Goal: Task Accomplishment & Management: Manage account settings

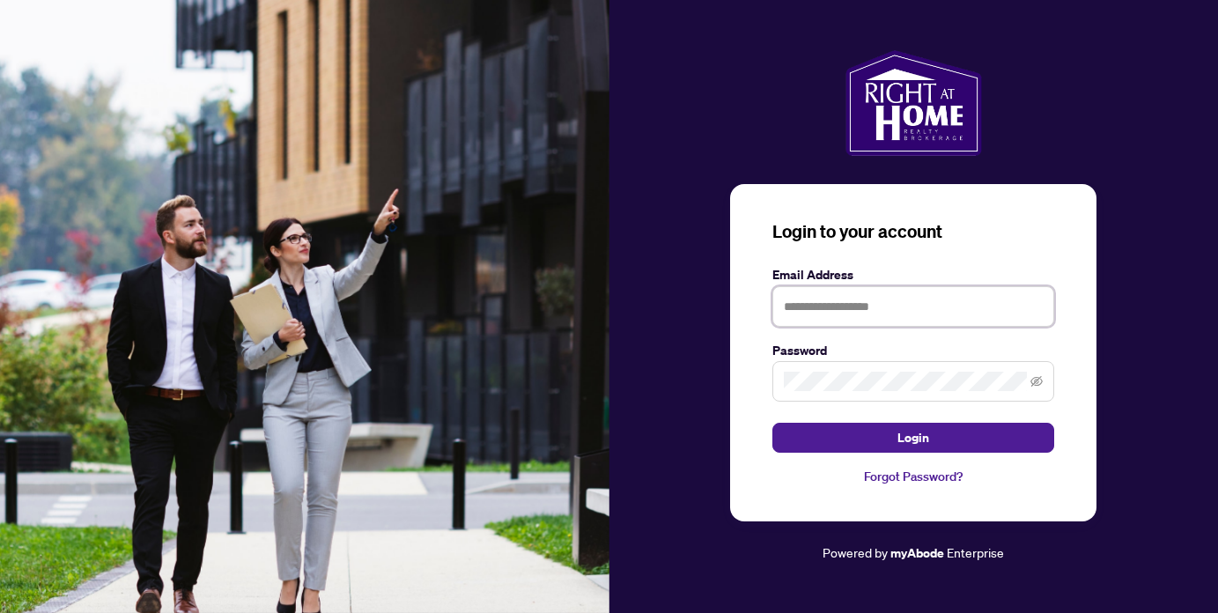
type input "**********"
click at [913, 438] on button "Login" at bounding box center [913, 438] width 282 height 30
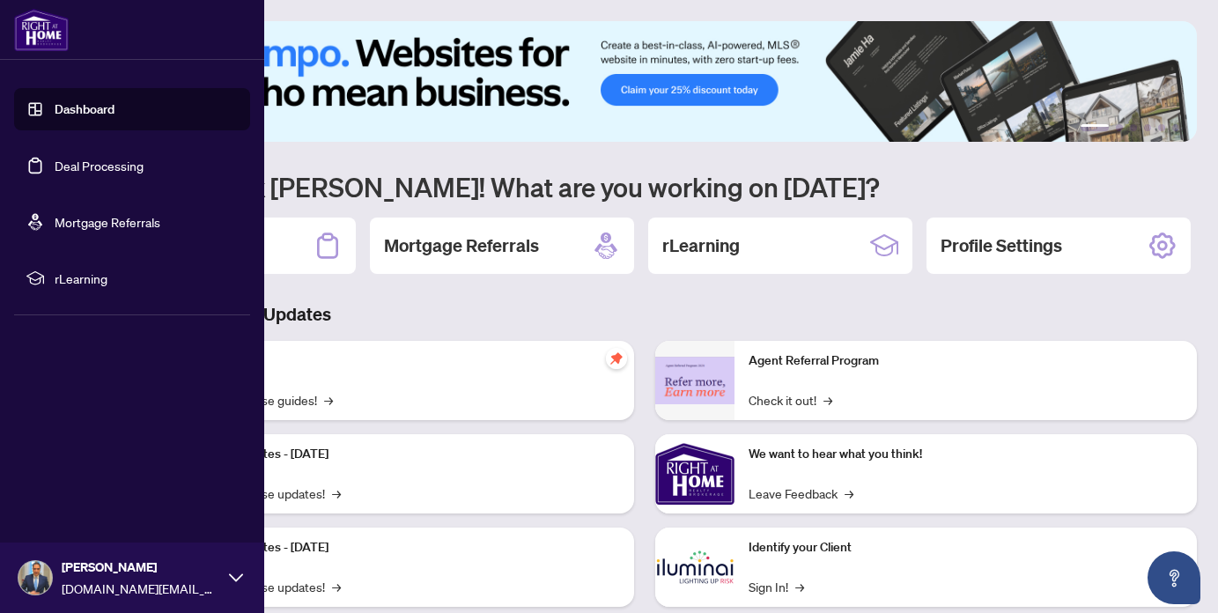
click at [99, 173] on link "Deal Processing" at bounding box center [99, 166] width 89 height 16
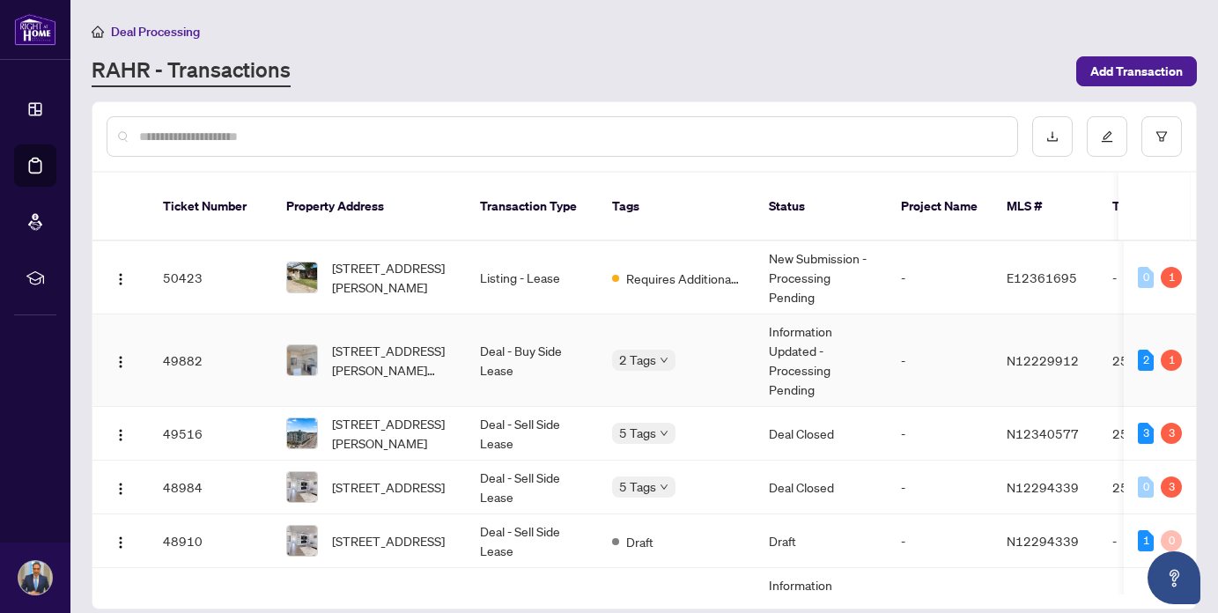
click at [710, 350] on div "2 Tags" at bounding box center [676, 360] width 129 height 20
click at [720, 350] on div "2 Tags" at bounding box center [676, 360] width 129 height 20
click at [825, 337] on td "Information Updated - Processing Pending" at bounding box center [821, 360] width 132 height 92
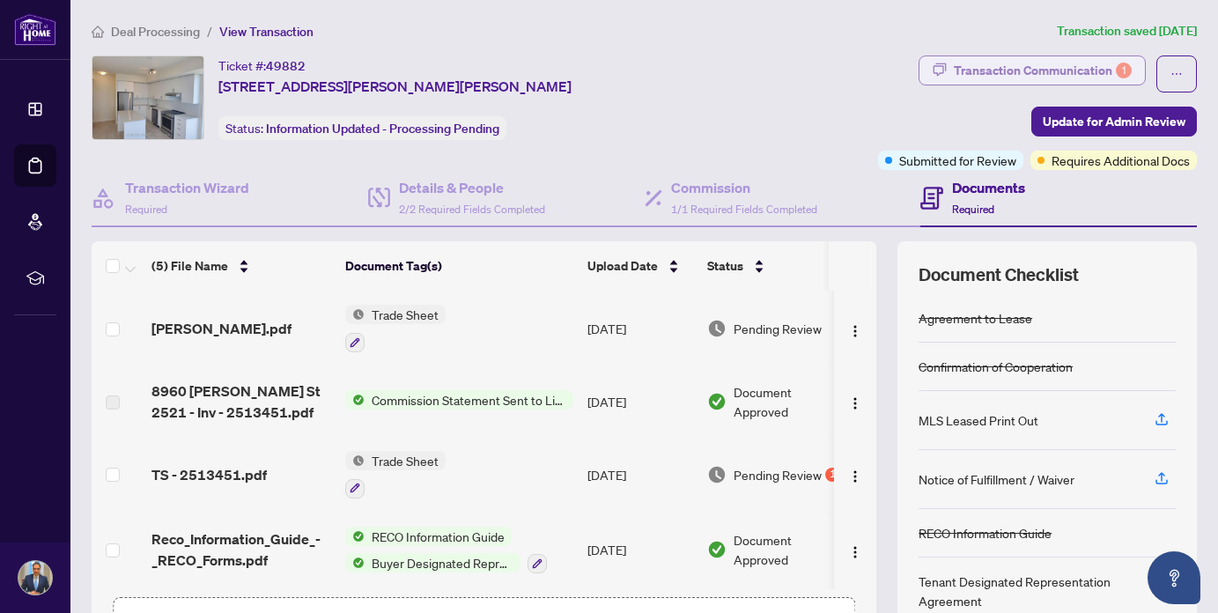
click at [1015, 70] on div "Transaction Communication 1" at bounding box center [1042, 70] width 178 height 28
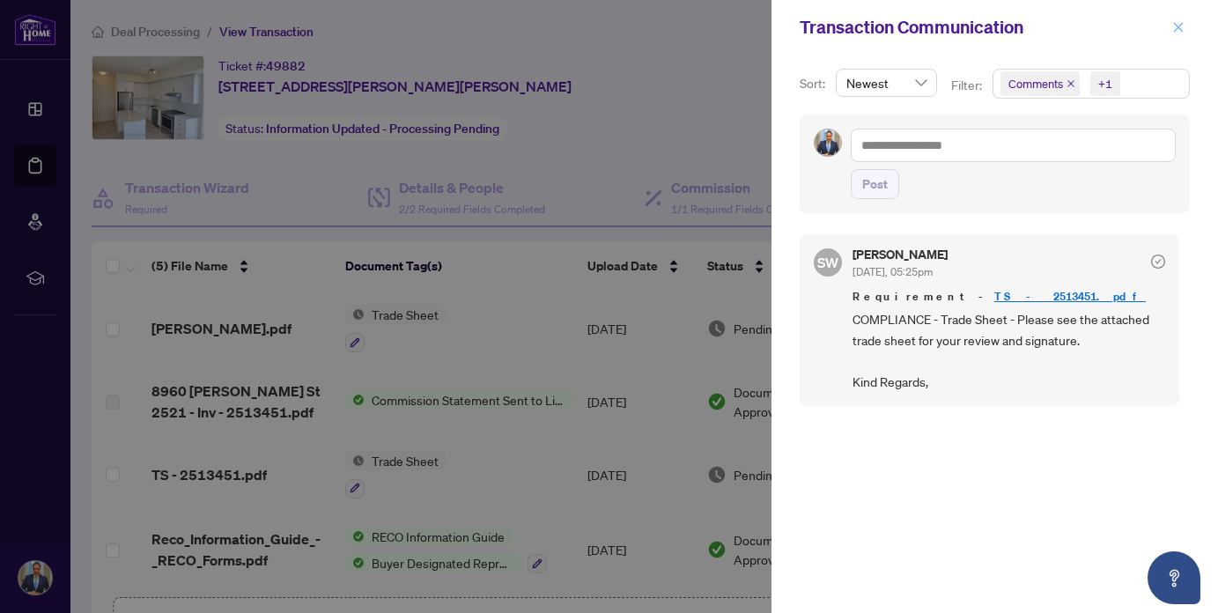
click at [1180, 31] on icon "close" at bounding box center [1178, 27] width 12 height 12
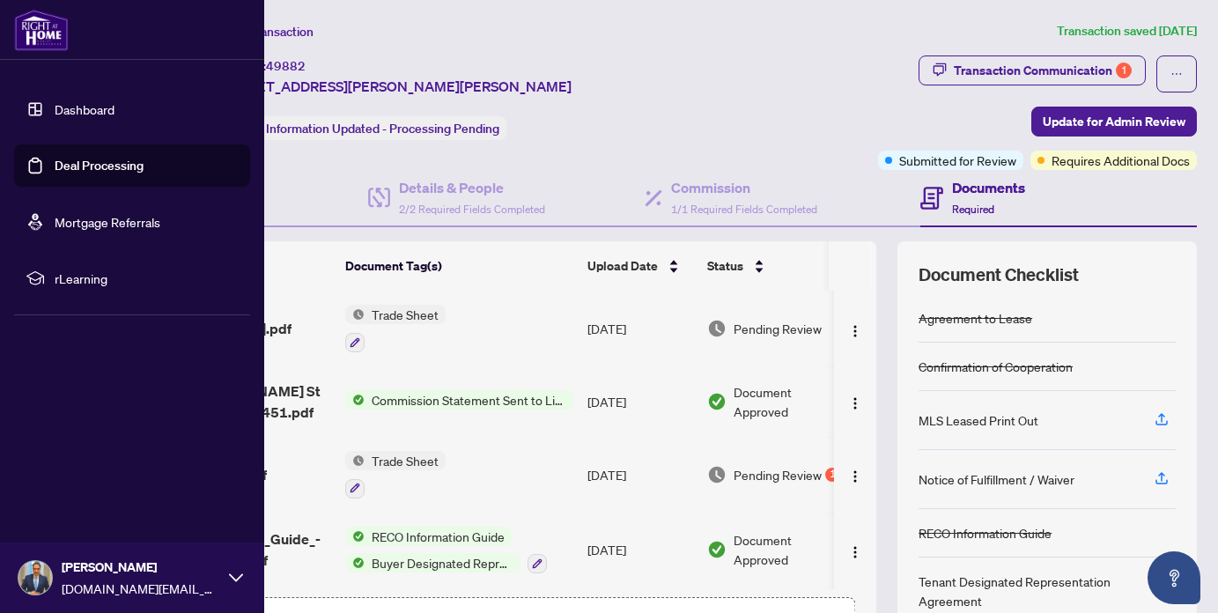
click at [88, 169] on link "Deal Processing" at bounding box center [99, 166] width 89 height 16
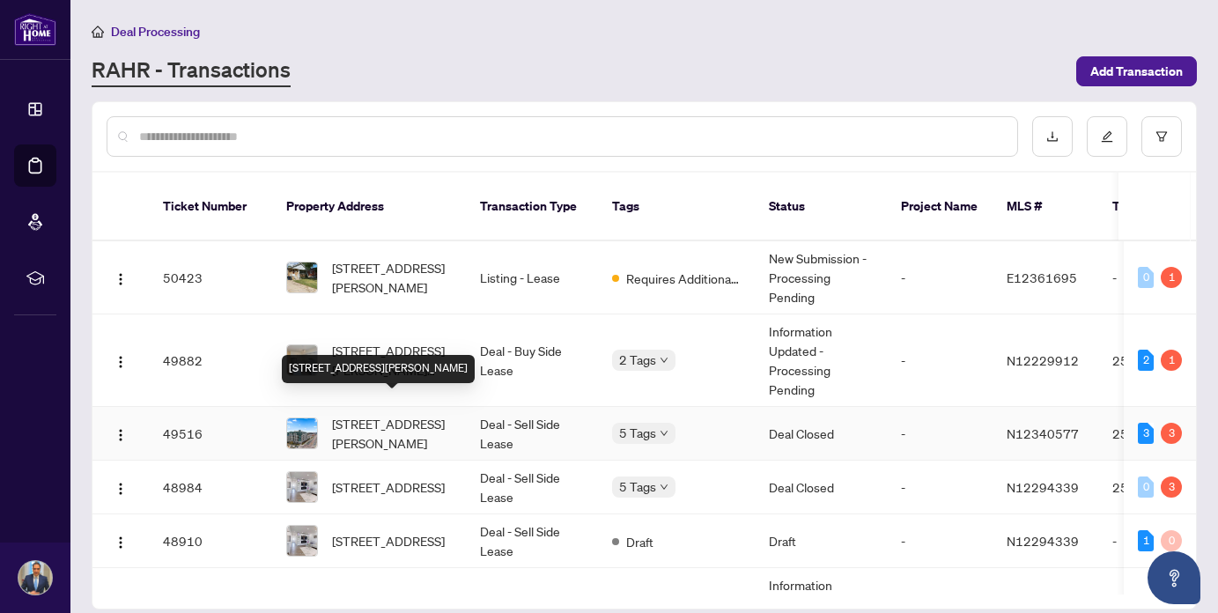
click at [421, 414] on span "[STREET_ADDRESS][PERSON_NAME]" at bounding box center [392, 433] width 120 height 39
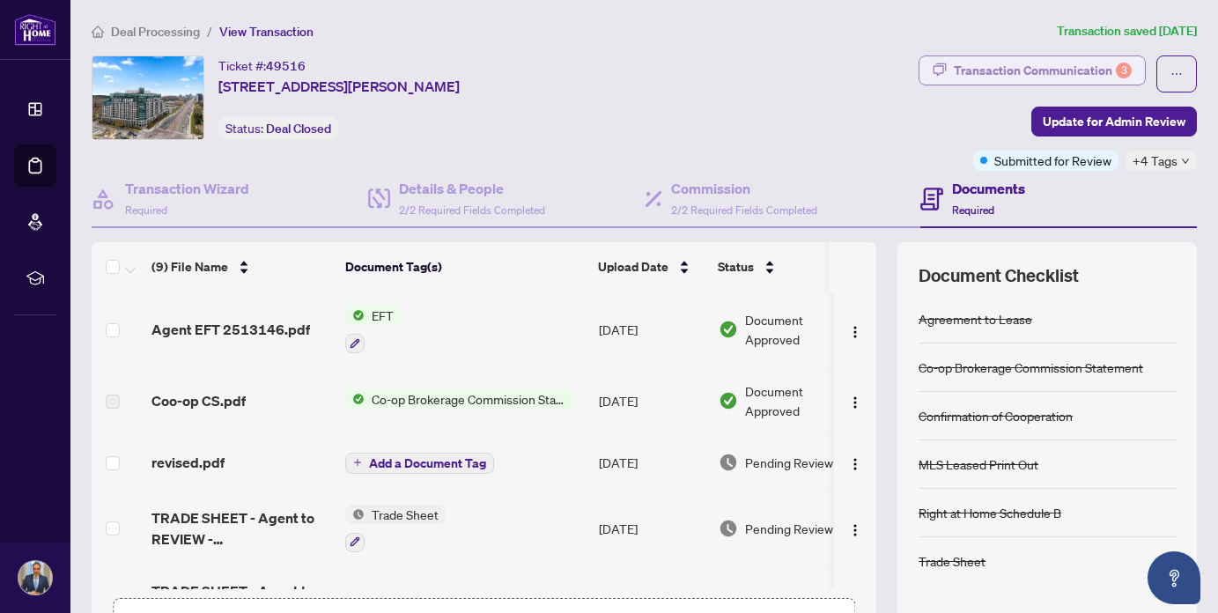
click at [1089, 70] on div "Transaction Communication 3" at bounding box center [1042, 70] width 178 height 28
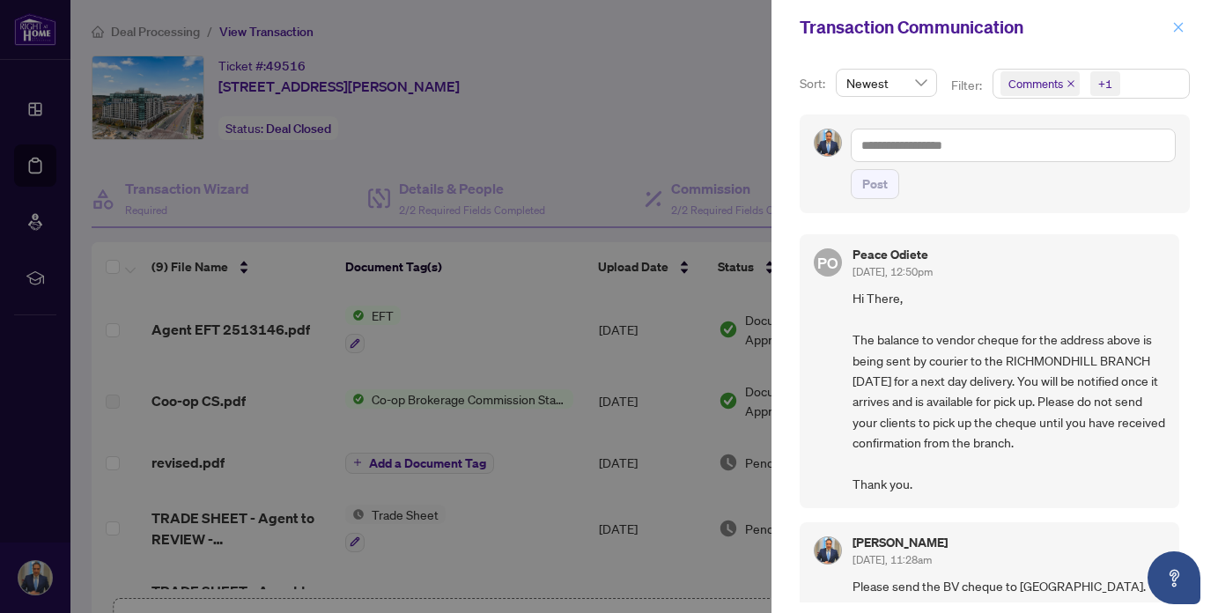
click at [1183, 27] on icon "close" at bounding box center [1178, 27] width 12 height 12
